Goal: Task Accomplishment & Management: Use online tool/utility

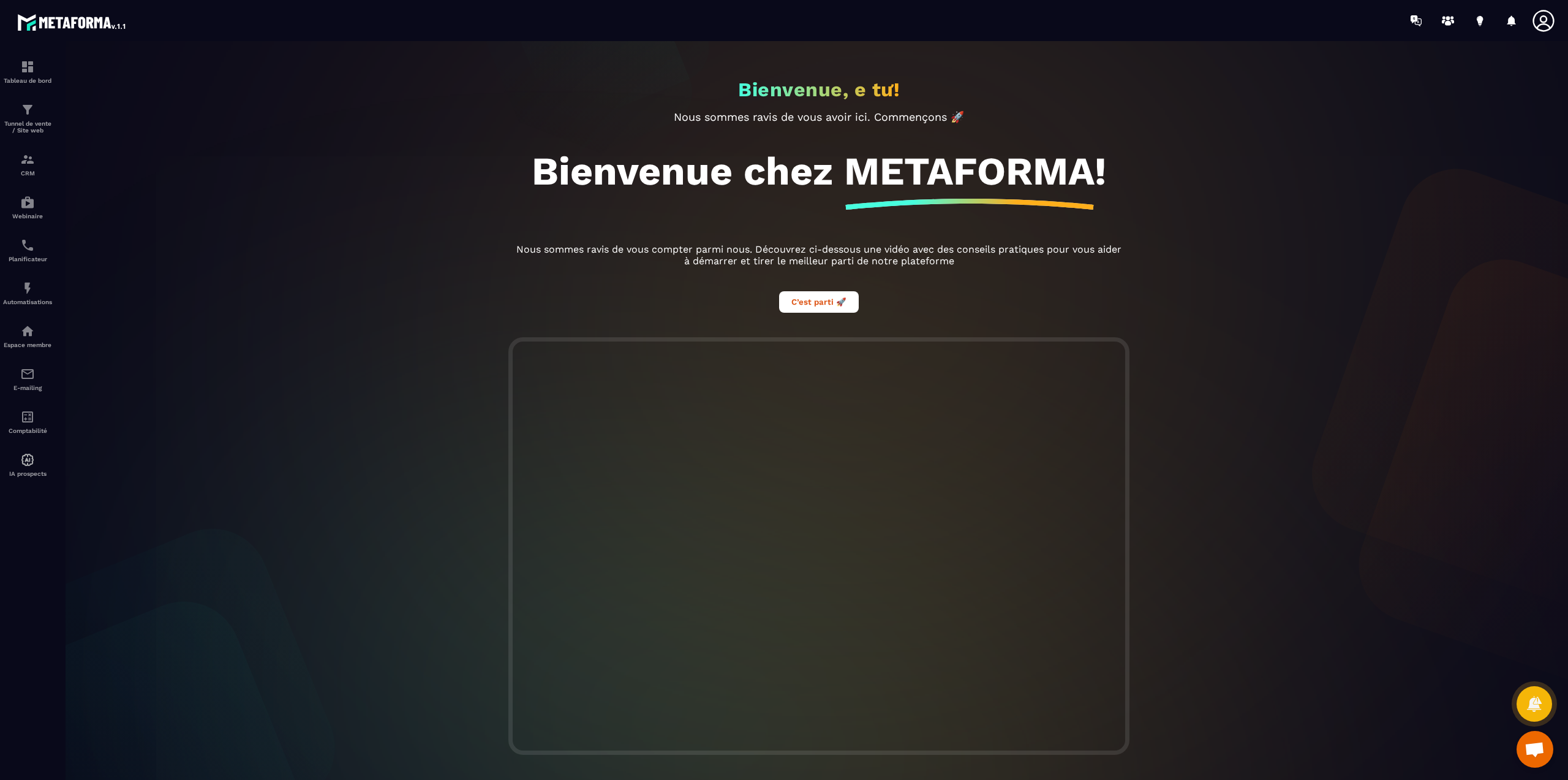
click at [996, 71] on div "Bienvenue, e tư! Nous sommes [PERSON_NAME] de vous avoir ici. Commençons 🚀 Bien…" at bounding box center [819, 189] width 637 height 296
click at [15, 118] on div "Tunnel de vente / Site web" at bounding box center [28, 118] width 49 height 31
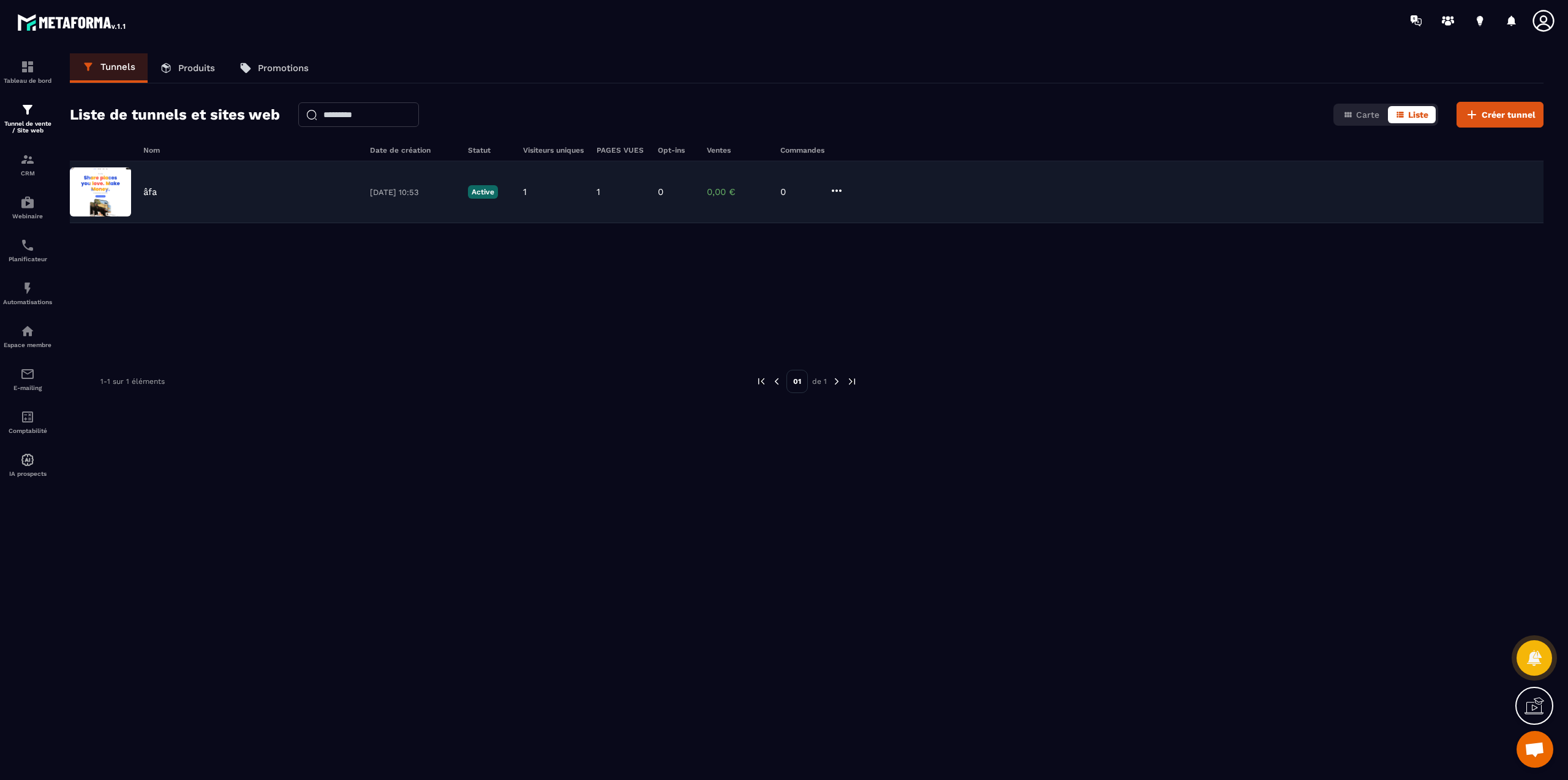
click at [150, 194] on p "âfa" at bounding box center [150, 192] width 14 height 11
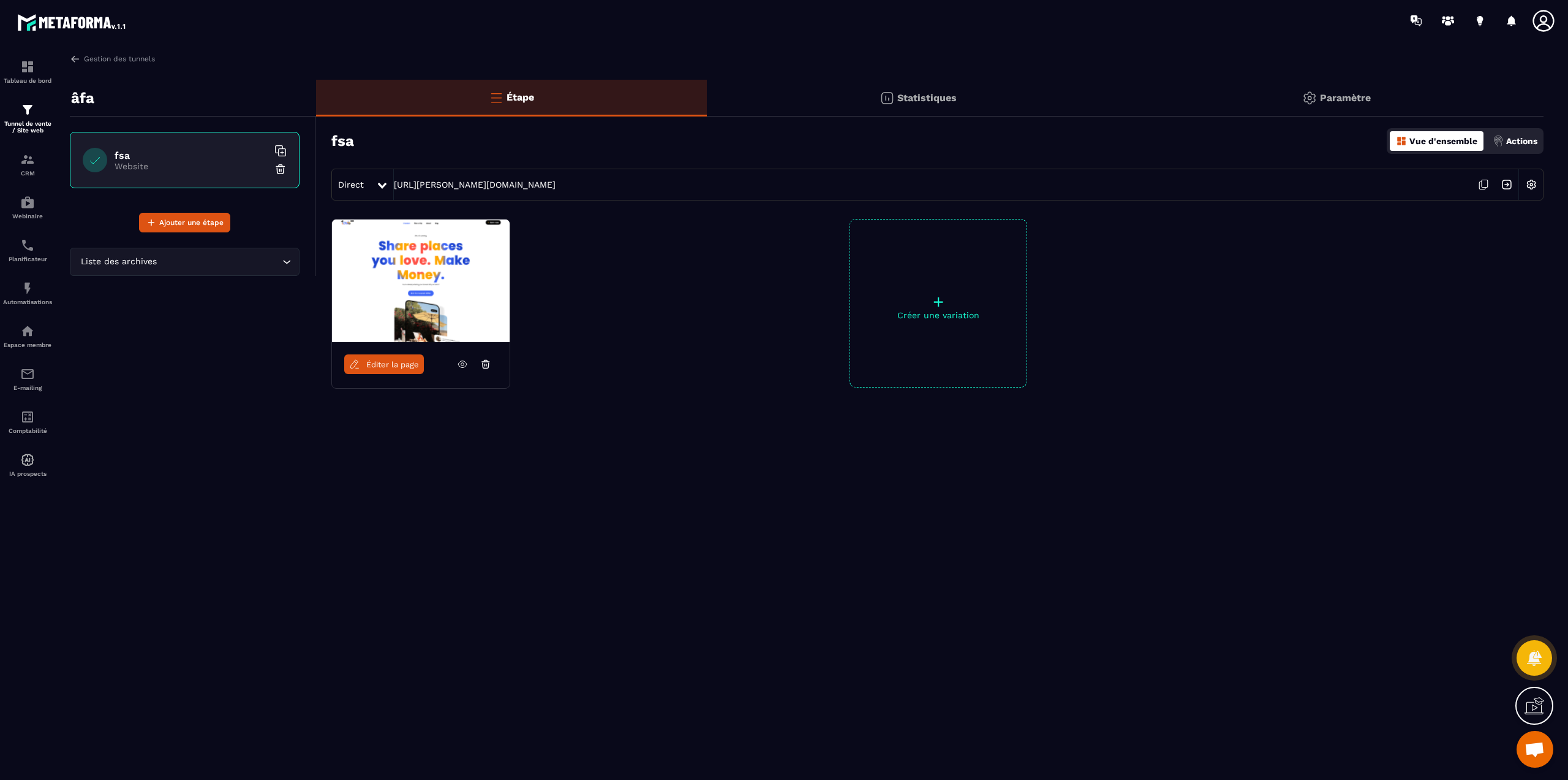
click at [367, 355] on link "Éditer la page" at bounding box center [384, 364] width 80 height 20
